Goal: Check status: Check status

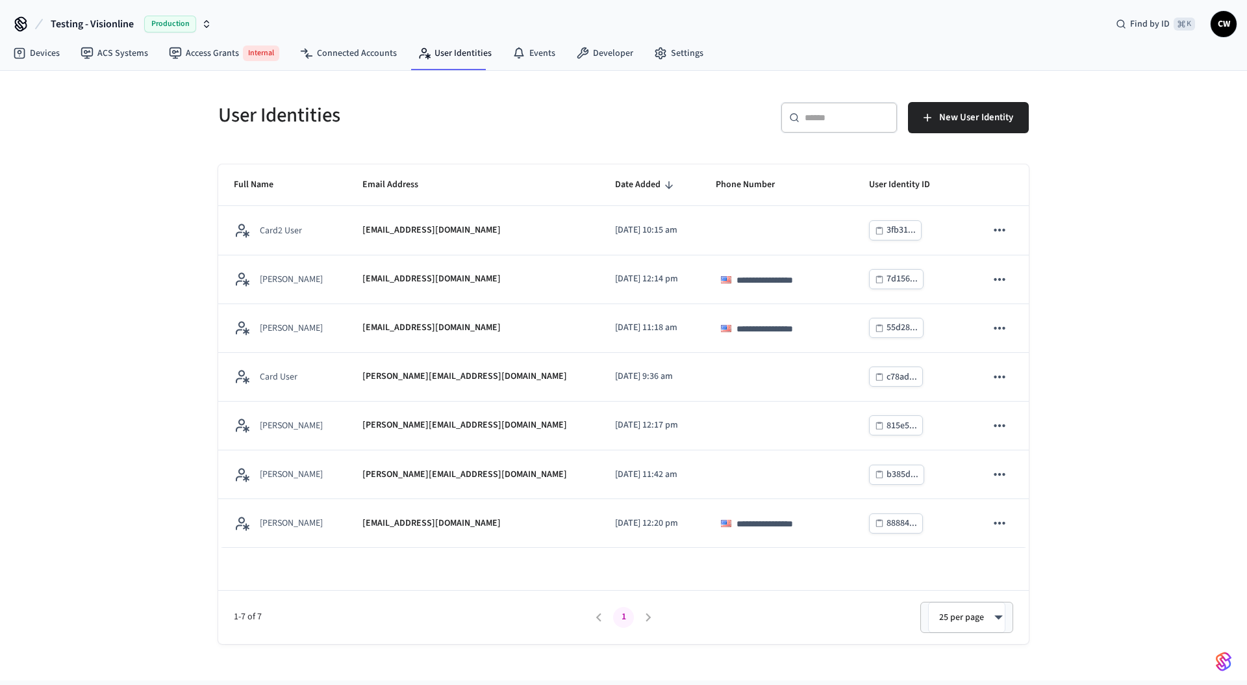
click at [105, 22] on span "Testing - Visionline" at bounding box center [92, 24] width 83 height 16
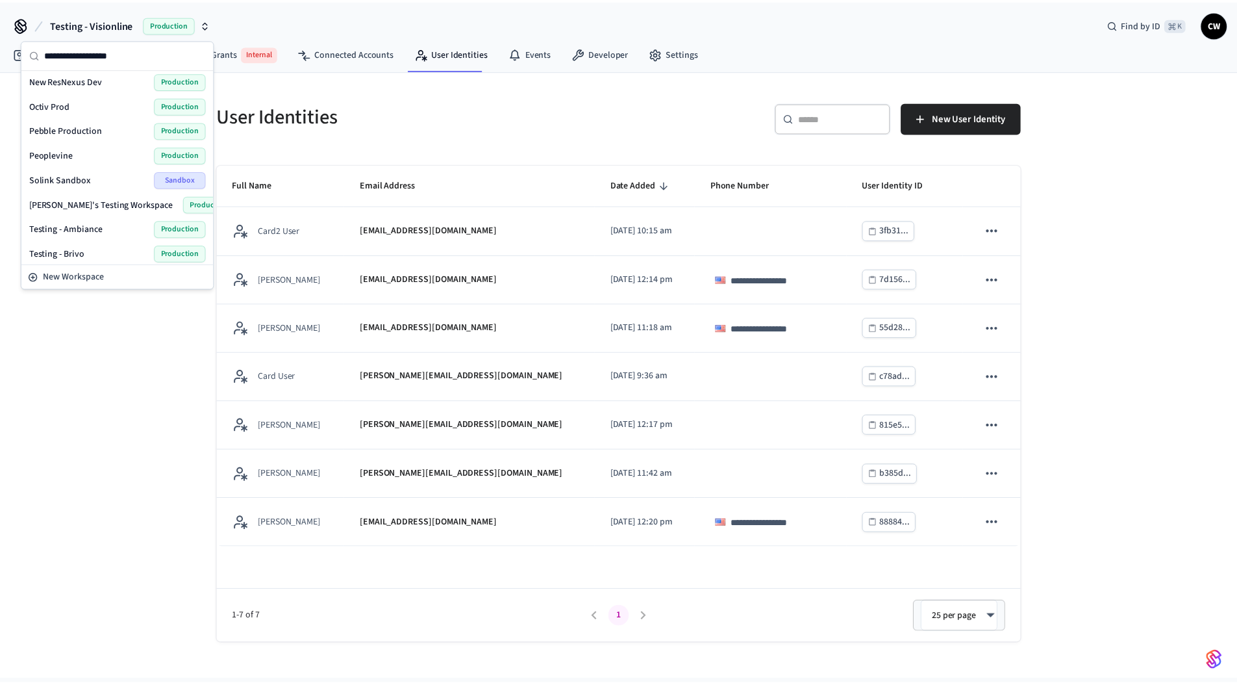
scroll to position [641, 0]
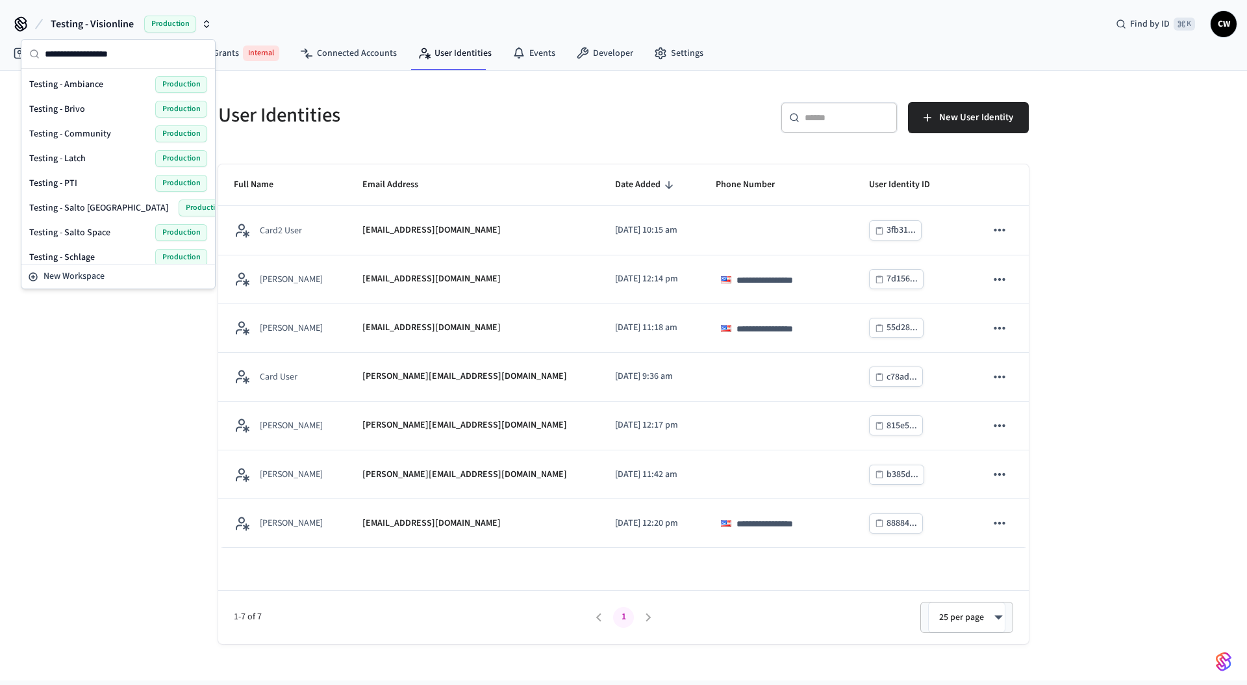
click at [95, 128] on span "Testing - Community" at bounding box center [70, 133] width 82 height 13
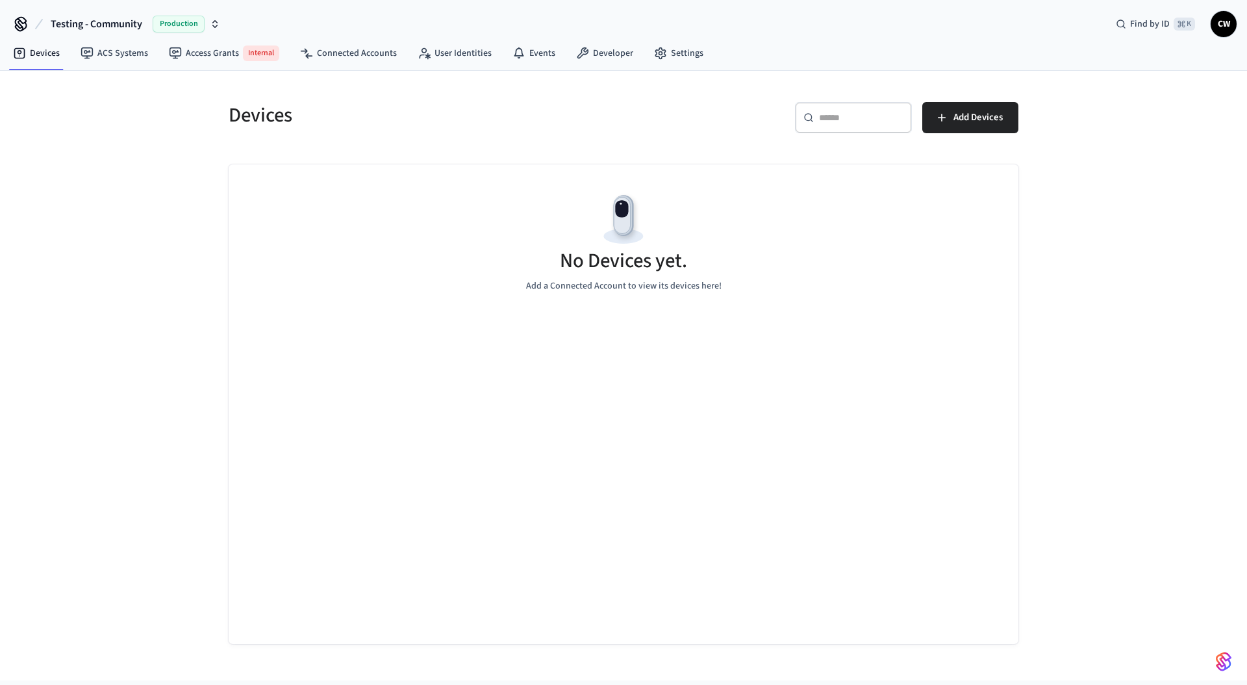
click at [121, 197] on div "Devices ​ ​ Add Devices No Devices yet. Add a Connected Account to view its dev…" at bounding box center [623, 375] width 1247 height 609
click at [143, 205] on div "Devices ​ ​ Add Devices No Devices yet. Add a Connected Account to view its dev…" at bounding box center [623, 375] width 1247 height 609
click at [127, 58] on link "ACS Systems" at bounding box center [114, 53] width 88 height 23
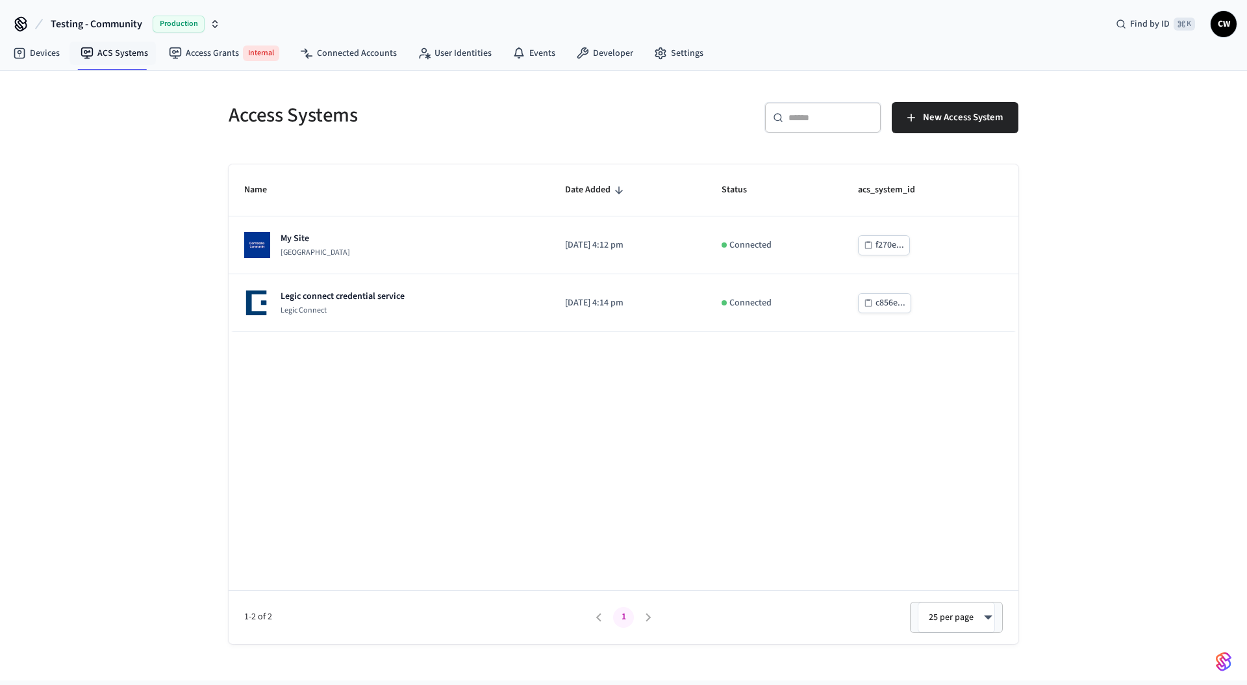
click at [131, 125] on div "Access Systems ​ ​ New Access System Name Date Added Status acs_system_id My Si…" at bounding box center [623, 375] width 1247 height 609
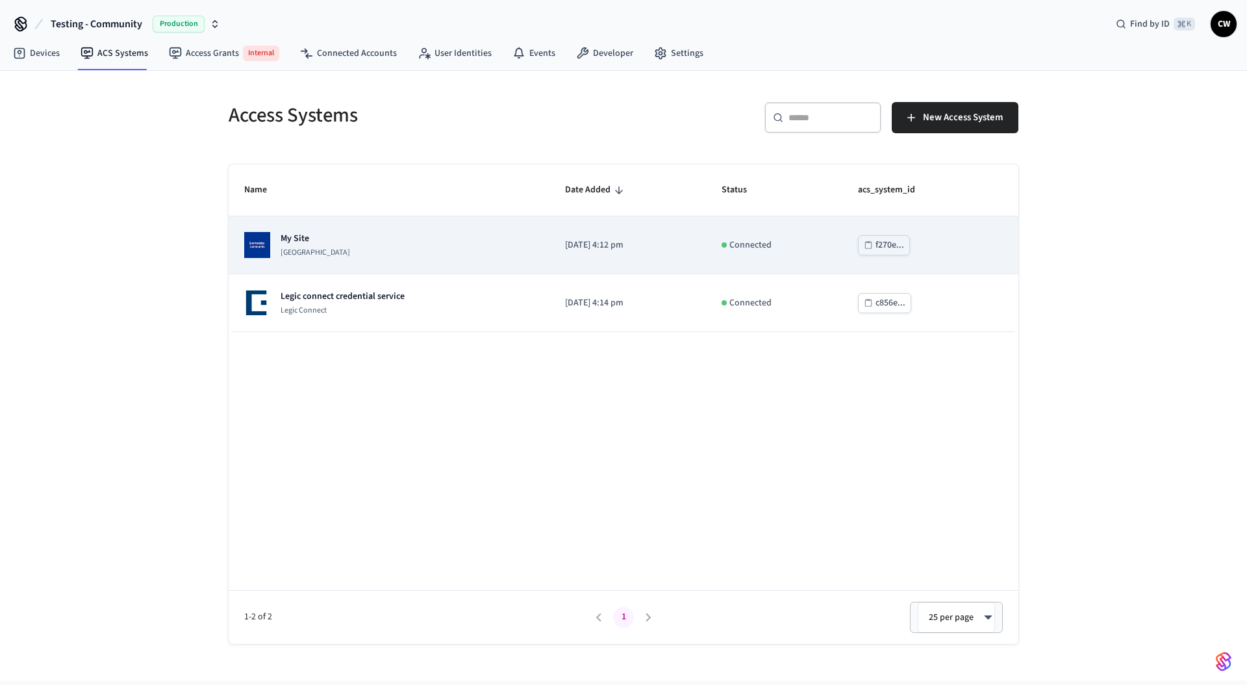
click at [394, 235] on div "My Site Dormakaba Community Site" at bounding box center [389, 245] width 290 height 26
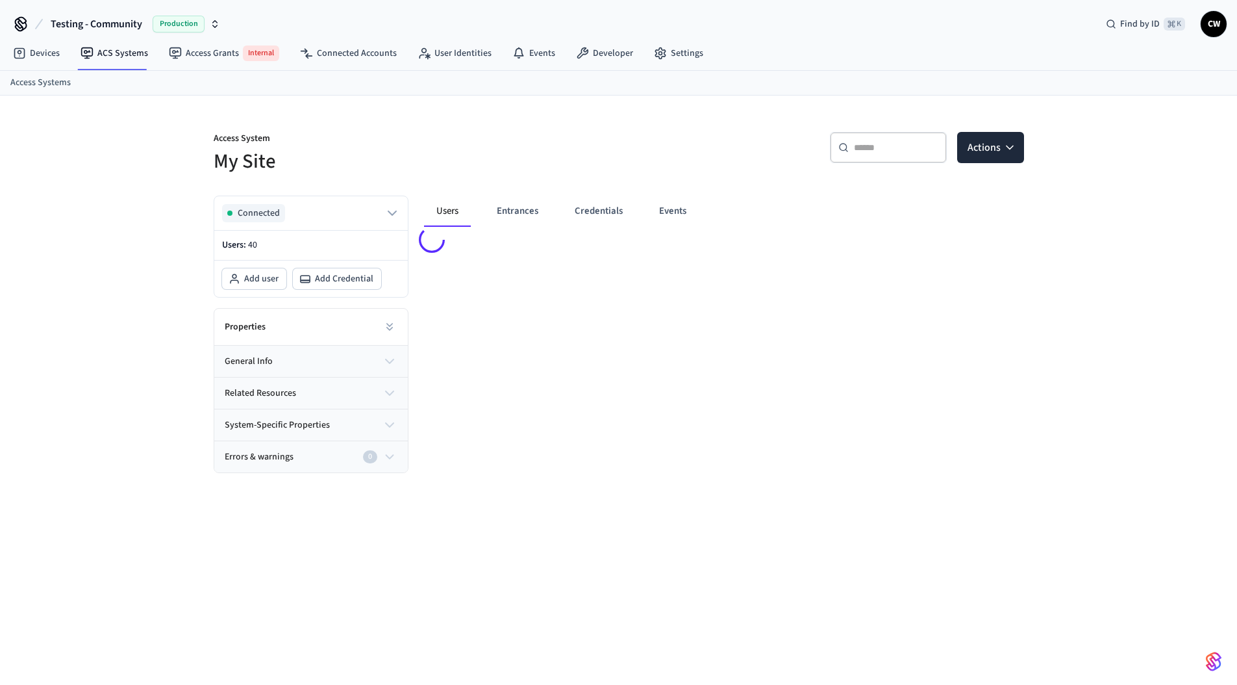
click at [131, 382] on div "Access System My Site ​ ​ Actions Connected Users: 40 Add user Add Credential P…" at bounding box center [618, 399] width 1237 height 609
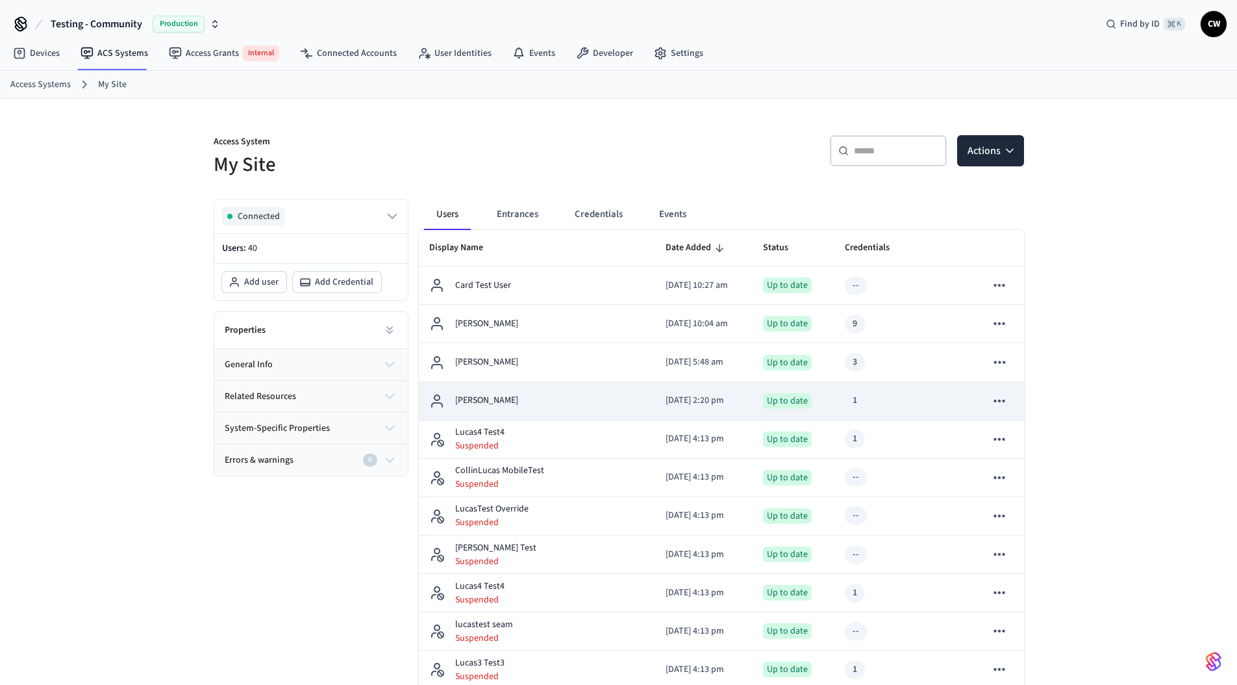
click at [559, 396] on div "[PERSON_NAME]" at bounding box center [537, 401] width 216 height 16
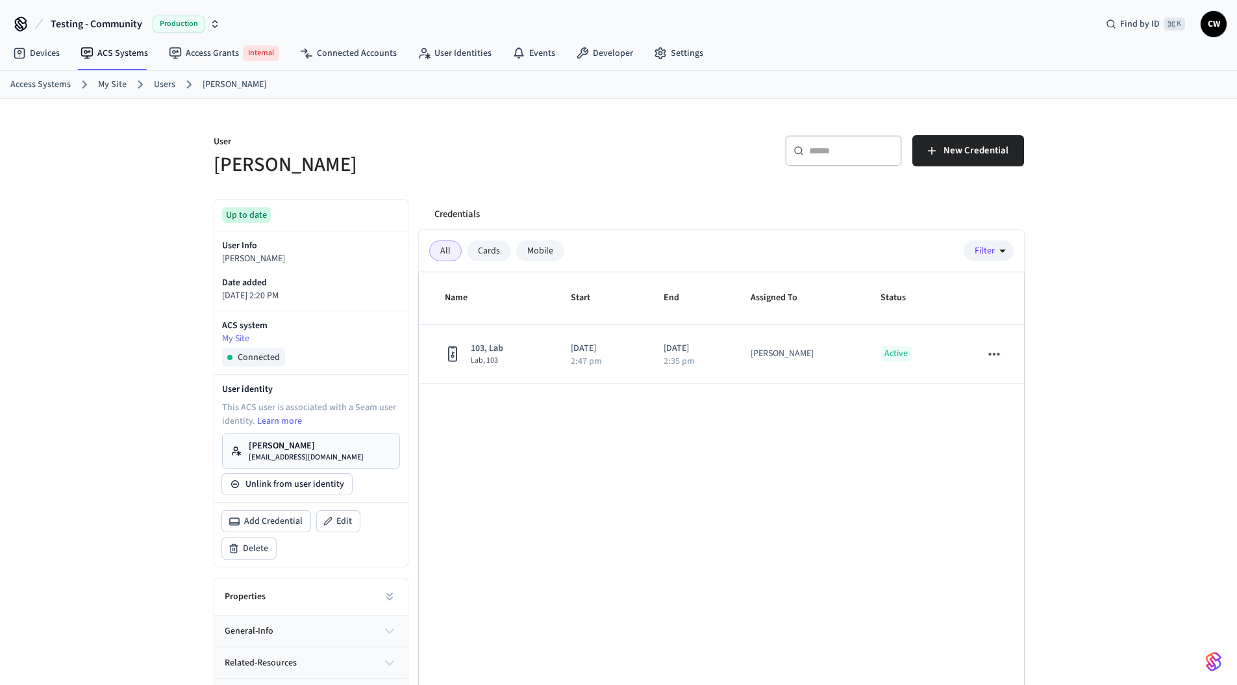
click at [492, 127] on div "User Collin Wirkus" at bounding box center [404, 149] width 413 height 58
click at [457, 47] on link "User Identities" at bounding box center [454, 53] width 95 height 23
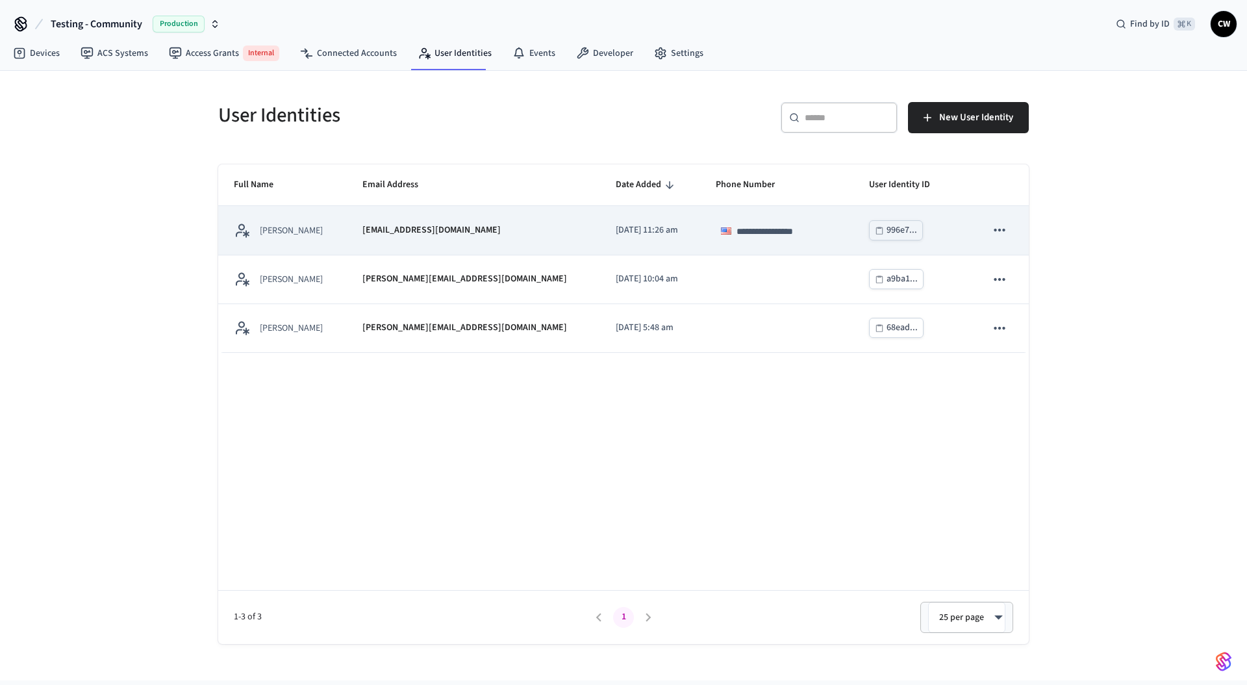
click at [459, 238] on td "[EMAIL_ADDRESS][DOMAIN_NAME]" at bounding box center [473, 230] width 253 height 49
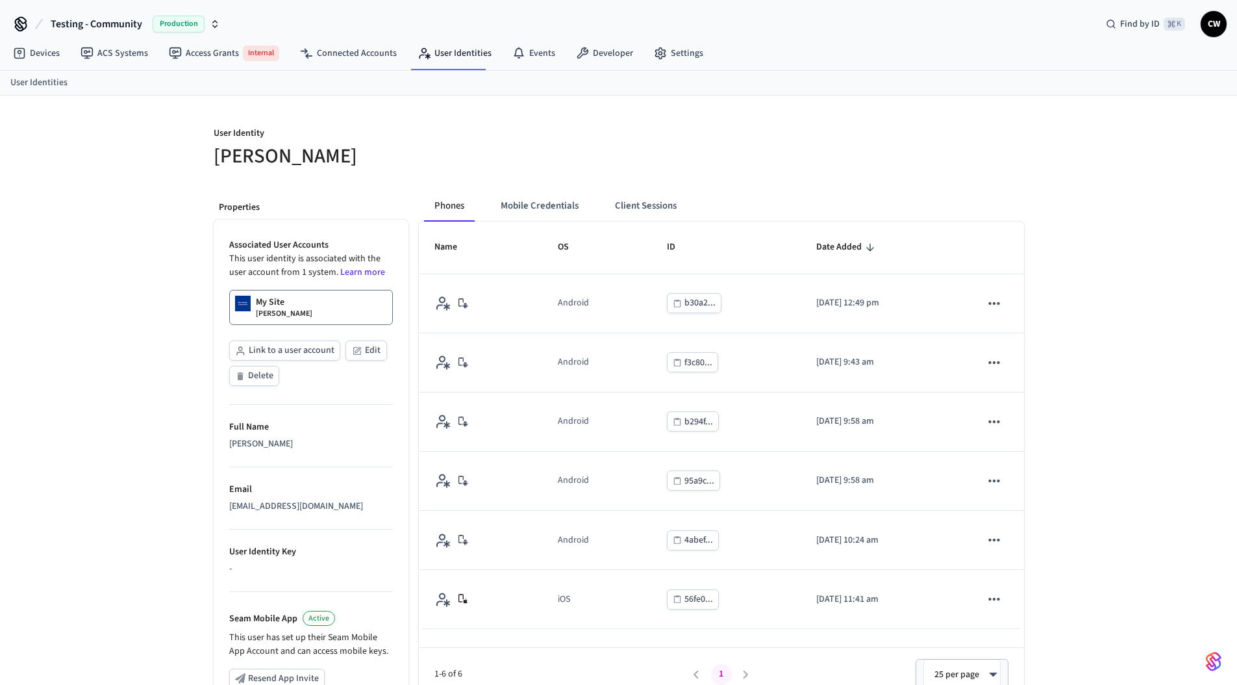
click at [88, 252] on div "User Identity Collin Wirkus Properties Associated User Accounts This user ident…" at bounding box center [618, 491] width 1237 height 792
click at [323, 319] on link "My Site Collin Wirkus" at bounding box center [311, 307] width 164 height 35
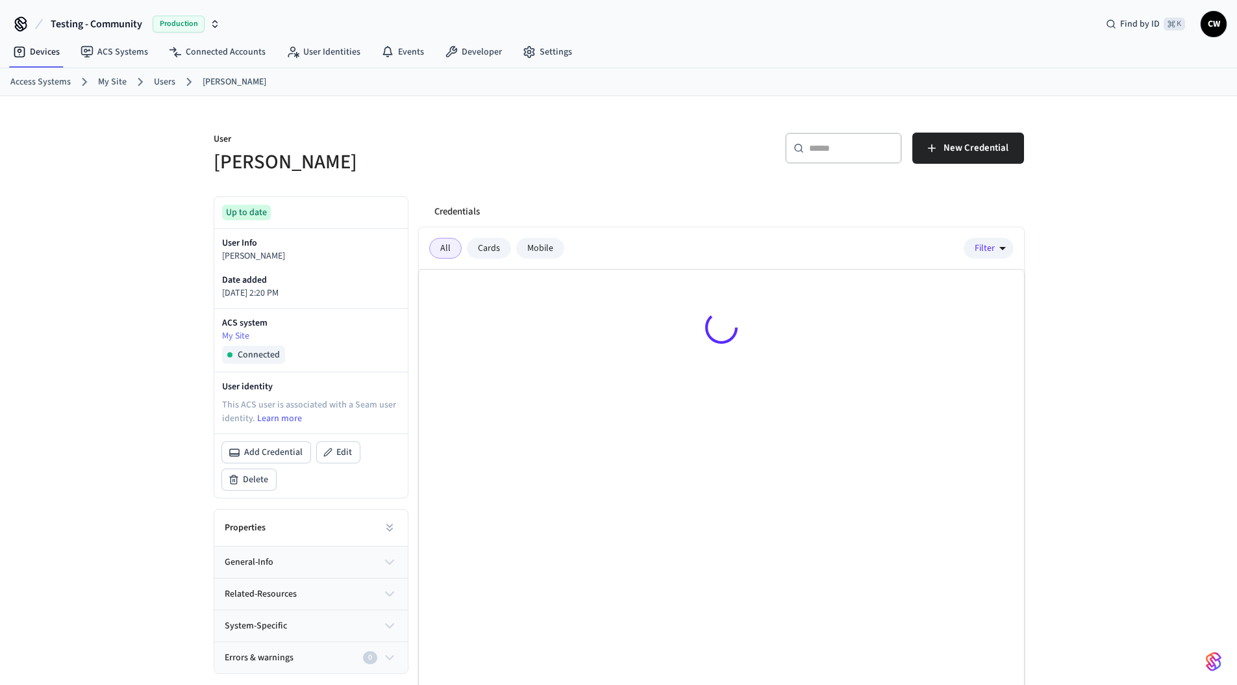
click at [523, 184] on div "User Collin Wirkus ​ ​ New Credential Up to date User Info Collin Wirkus Date a…" at bounding box center [618, 422] width 831 height 653
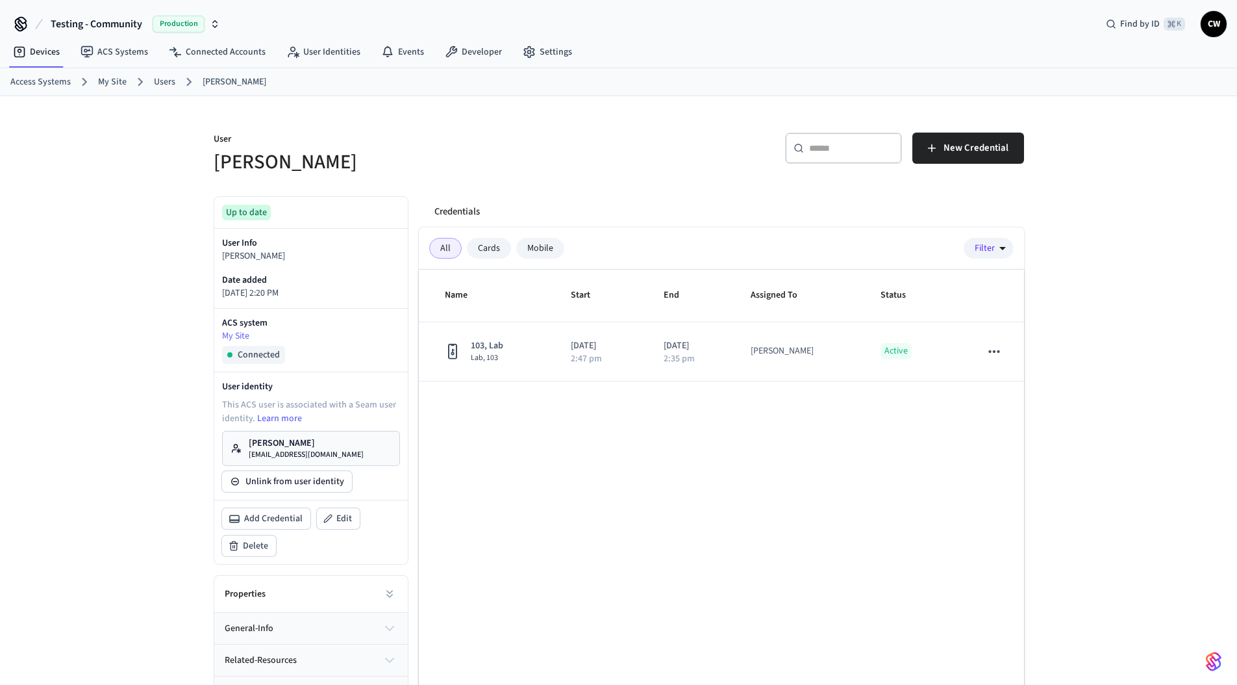
click at [577, 176] on div "User [PERSON_NAME] ​ ​ New Credential Up to date User Info [PERSON_NAME] Date a…" at bounding box center [618, 422] width 831 height 653
click at [490, 250] on div "Cards" at bounding box center [489, 248] width 44 height 21
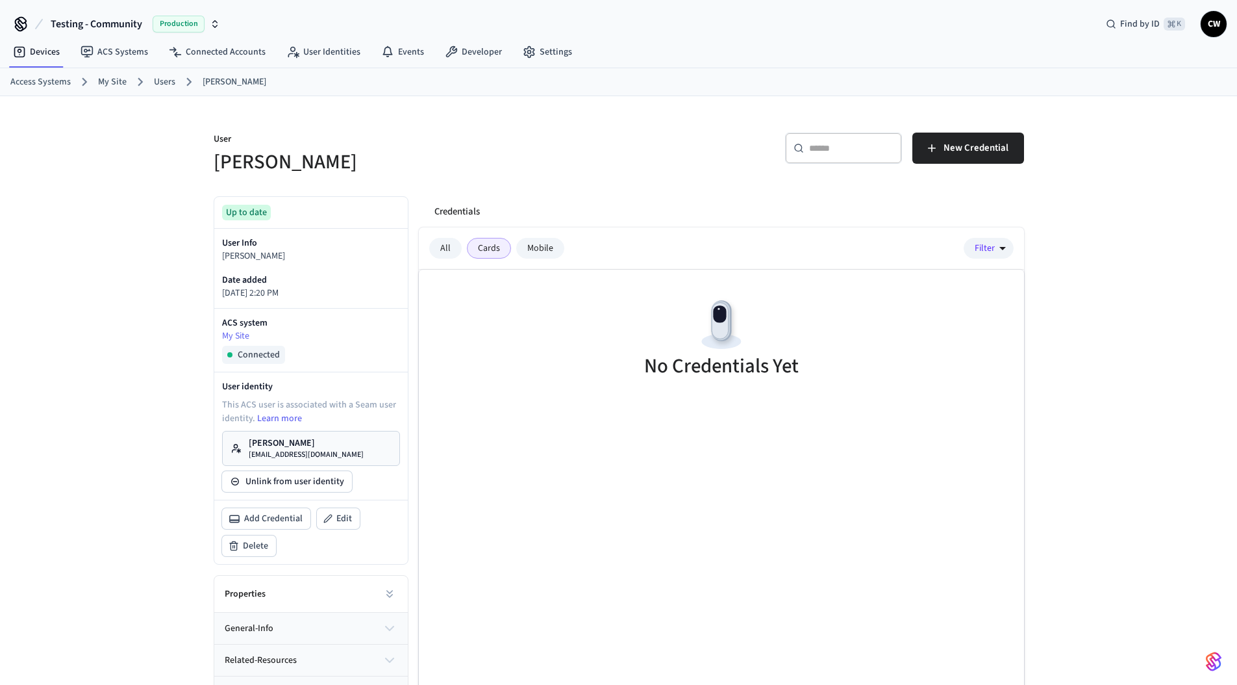
click at [542, 252] on div "Mobile" at bounding box center [540, 248] width 48 height 21
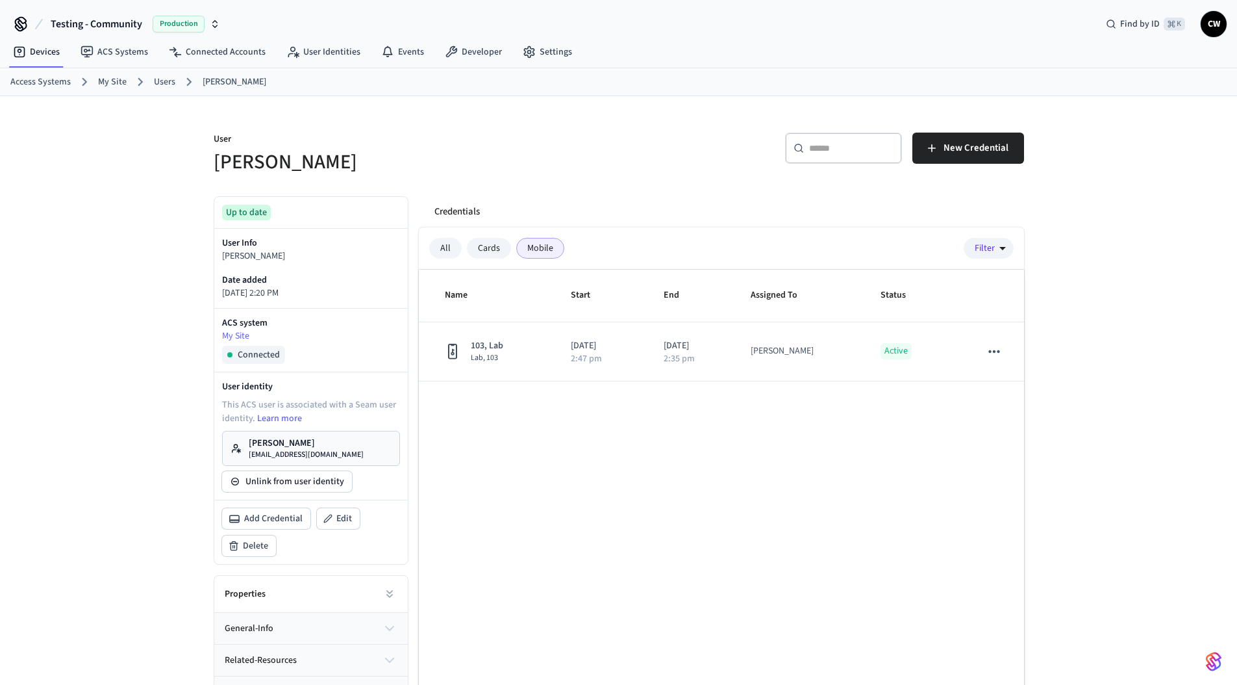
click at [444, 246] on div "All" at bounding box center [445, 248] width 32 height 21
click at [464, 122] on div "User Collin Wirkus" at bounding box center [404, 146] width 413 height 58
click at [95, 166] on div "User [PERSON_NAME] ​ ​ New Credential Up to date User Info [PERSON_NAME] Date a…" at bounding box center [618, 422] width 1237 height 653
click at [117, 302] on div "User Collin Wirkus ​ ​ New Credential Up to date User Info Collin Wirkus Date a…" at bounding box center [618, 422] width 1237 height 653
click at [173, 187] on div "User [PERSON_NAME] ​ ​ New Credential Up to date User Info [PERSON_NAME] Date a…" at bounding box center [618, 422] width 1237 height 653
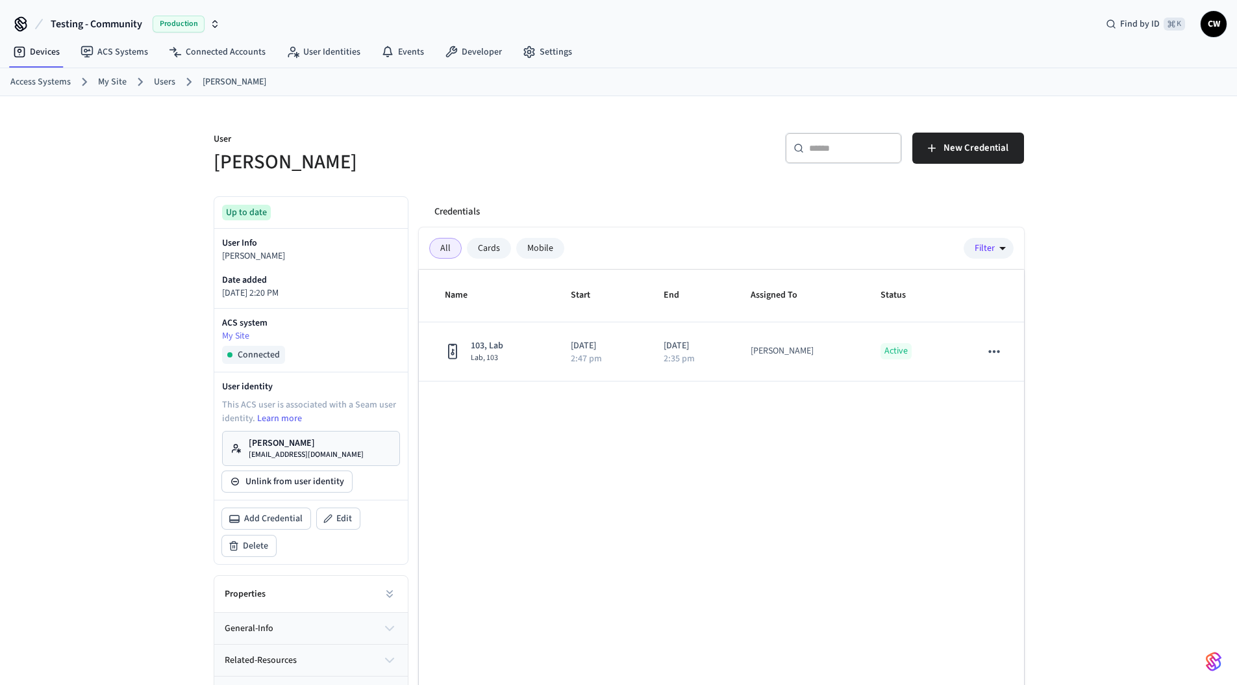
click at [160, 225] on div "User [PERSON_NAME] ​ ​ New Credential Up to date User Info [PERSON_NAME] Date a…" at bounding box center [618, 422] width 1237 height 653
click at [421, 152] on h5 "[PERSON_NAME]" at bounding box center [413, 162] width 398 height 27
click at [594, 131] on div "User Collin Wirkus" at bounding box center [404, 146] width 413 height 58
click at [941, 105] on div "User [PERSON_NAME] ​ ​ New Credential Up to date User Info [PERSON_NAME] Date a…" at bounding box center [618, 422] width 831 height 653
click at [171, 317] on div "User [PERSON_NAME] ​ ​ New Credential Up to date User Info [PERSON_NAME] Date a…" at bounding box center [618, 422] width 1237 height 653
